Goal: Task Accomplishment & Management: Use online tool/utility

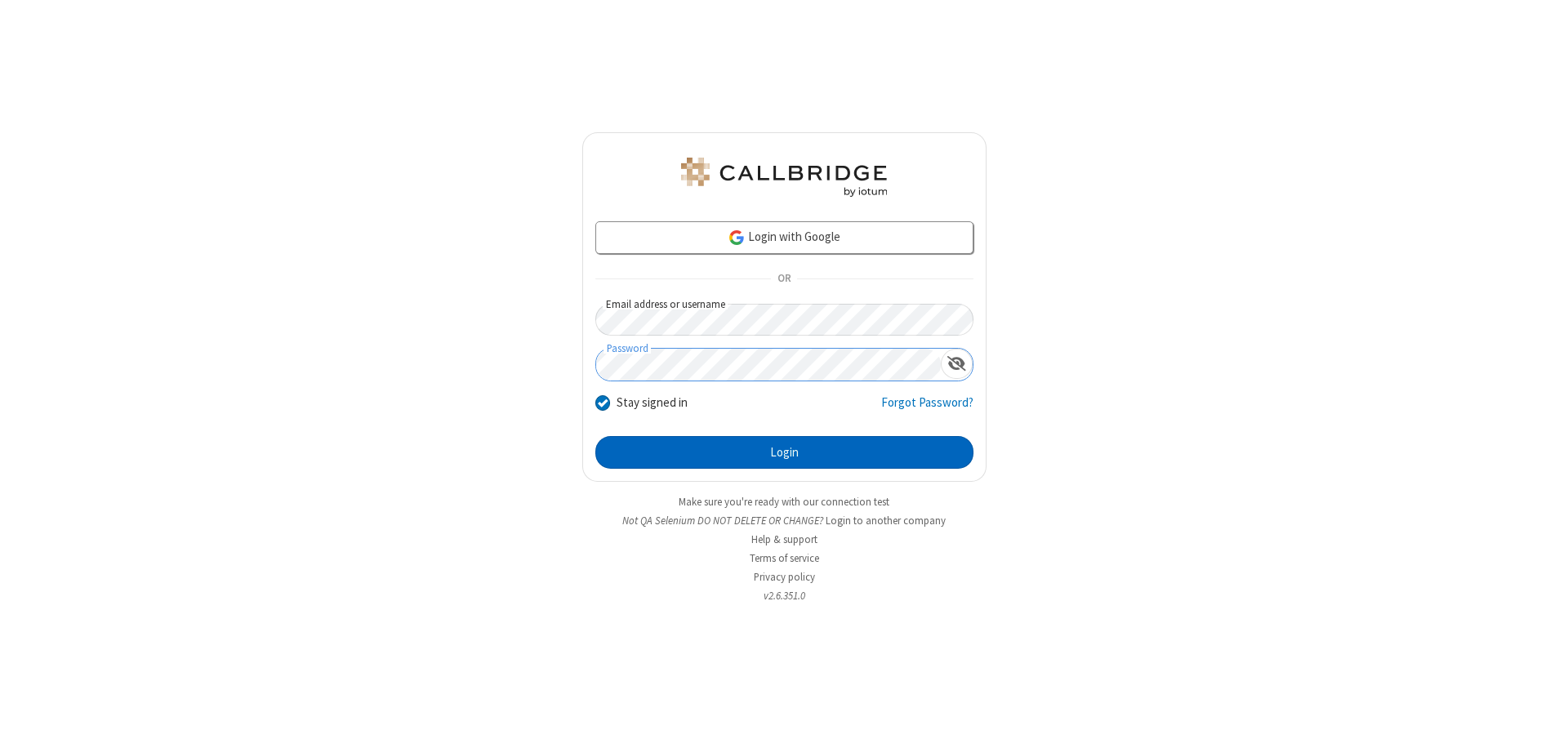
click at [784, 452] on button "Login" at bounding box center [784, 452] width 378 height 33
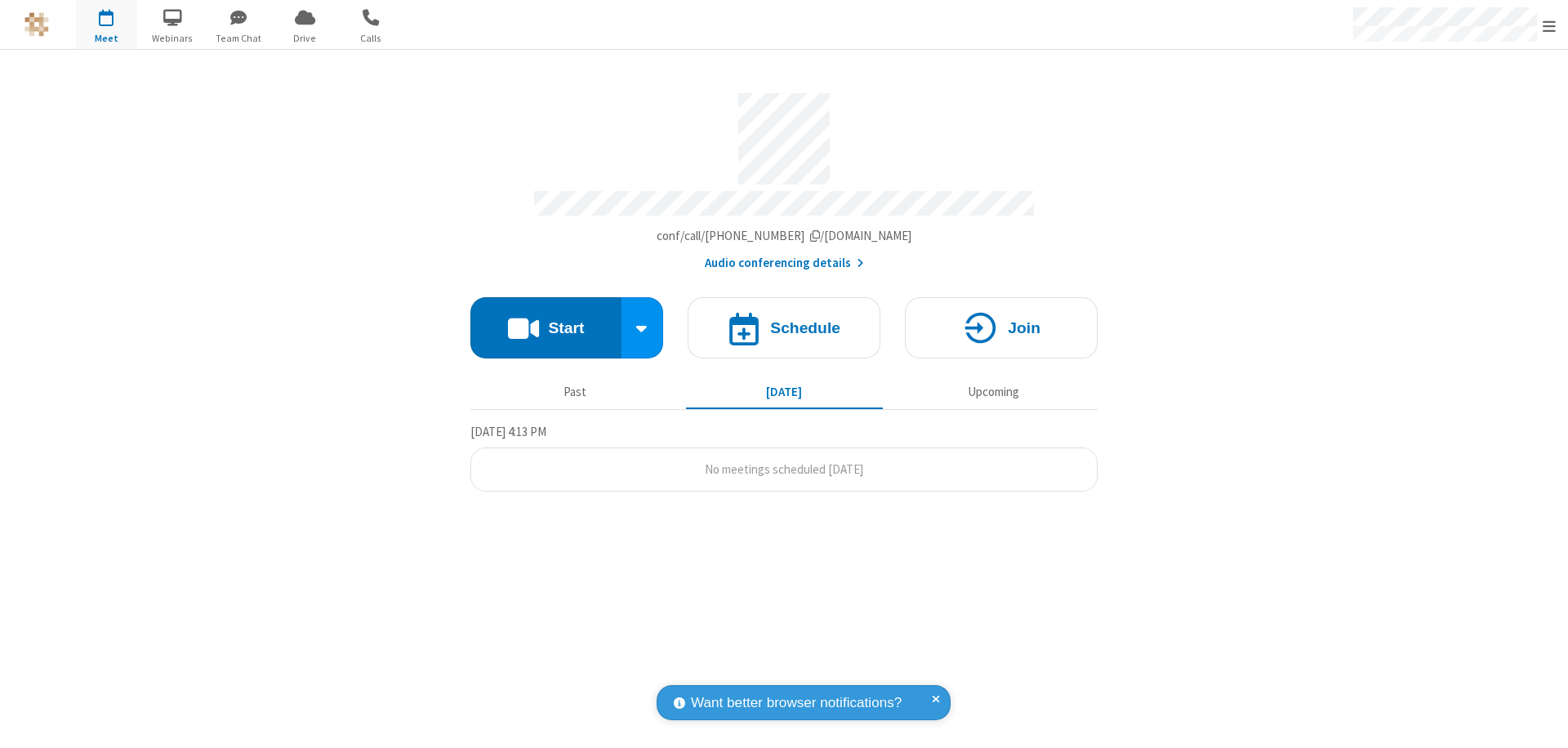
click at [545, 320] on button "Start" at bounding box center [545, 327] width 151 height 61
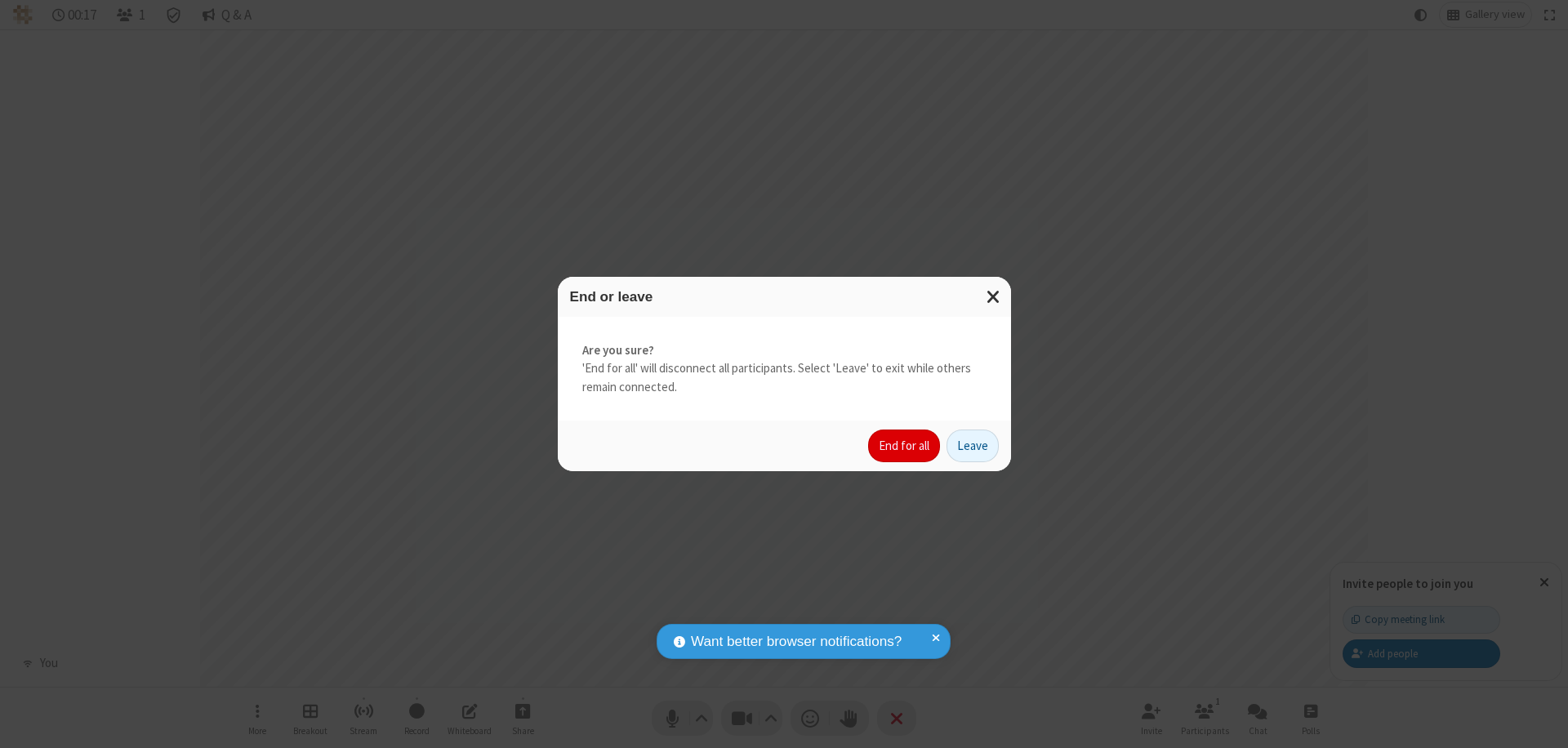
click at [905, 446] on button "End for all" at bounding box center [903, 446] width 71 height 33
